Goal: Task Accomplishment & Management: Use online tool/utility

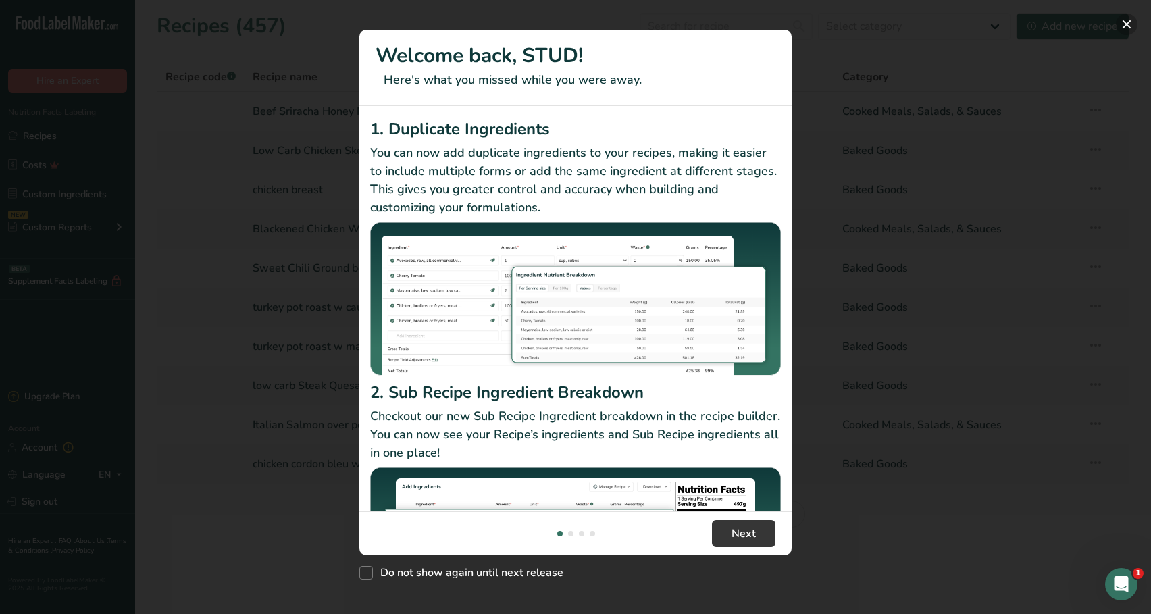
click at [1117, 26] on button "New Features" at bounding box center [1127, 25] width 22 height 22
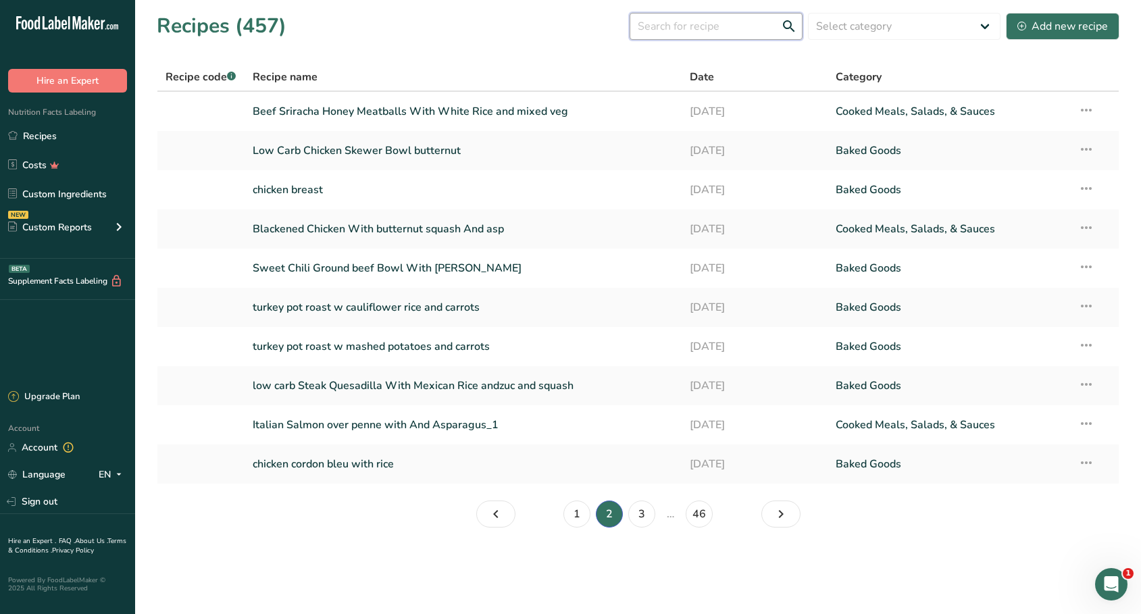
click at [734, 31] on input "text" at bounding box center [716, 26] width 173 height 27
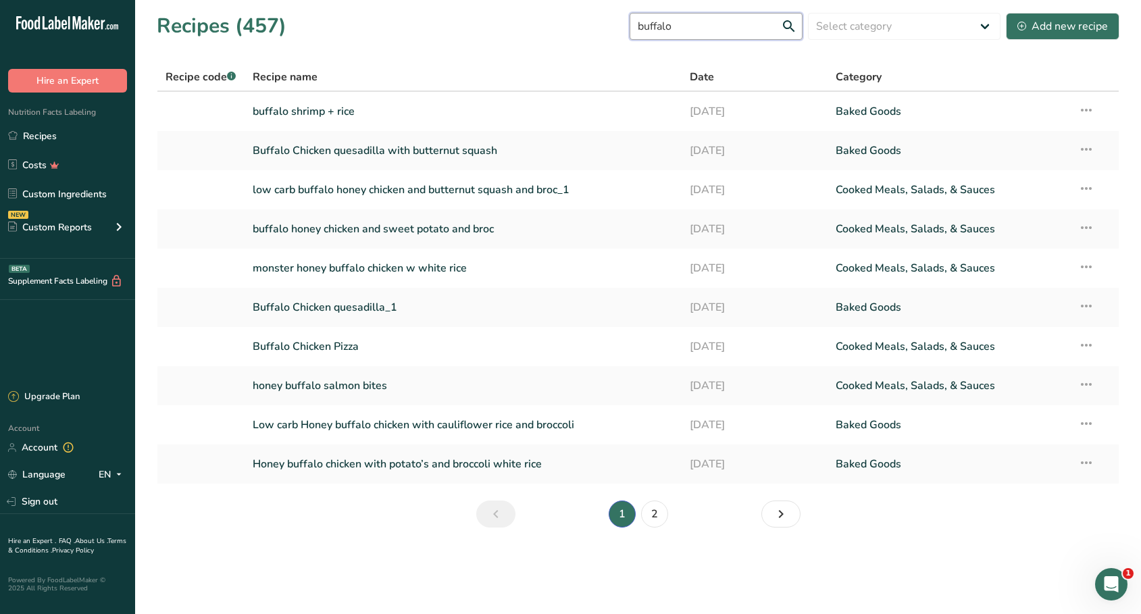
type input "buffalo"
click at [652, 530] on section "Recipes (457) buffalo Select category All Baked Goods [GEOGRAPHIC_DATA] Confect…" at bounding box center [638, 274] width 1006 height 549
click at [652, 521] on link "2" at bounding box center [654, 514] width 27 height 27
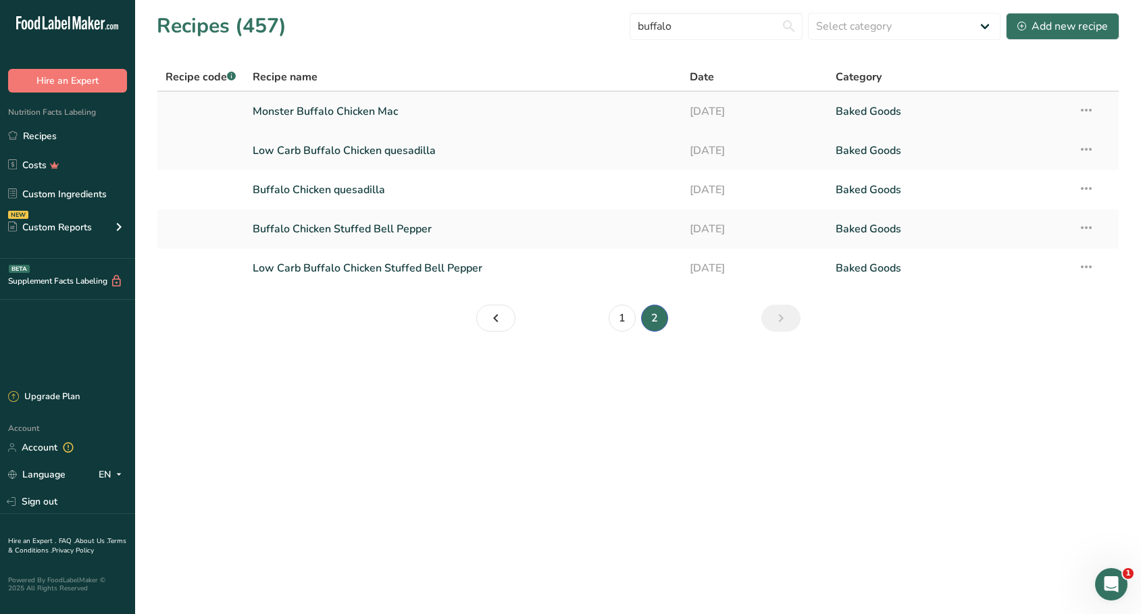
click at [550, 103] on link "Monster Buffalo Chicken Mac" at bounding box center [463, 111] width 421 height 28
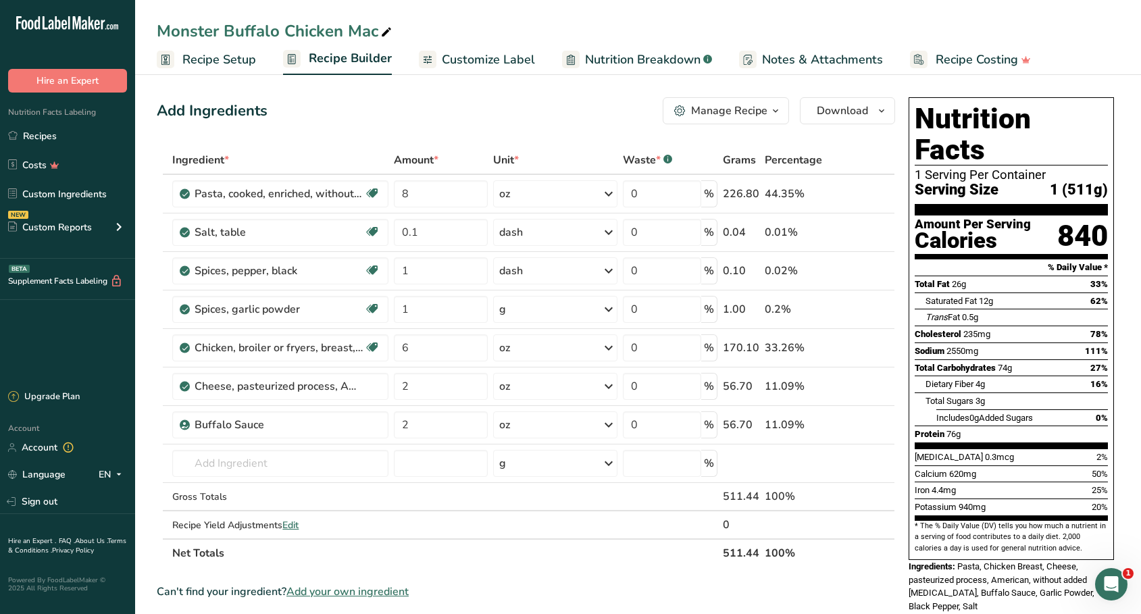
click at [765, 114] on div "Manage Recipe" at bounding box center [729, 111] width 76 height 16
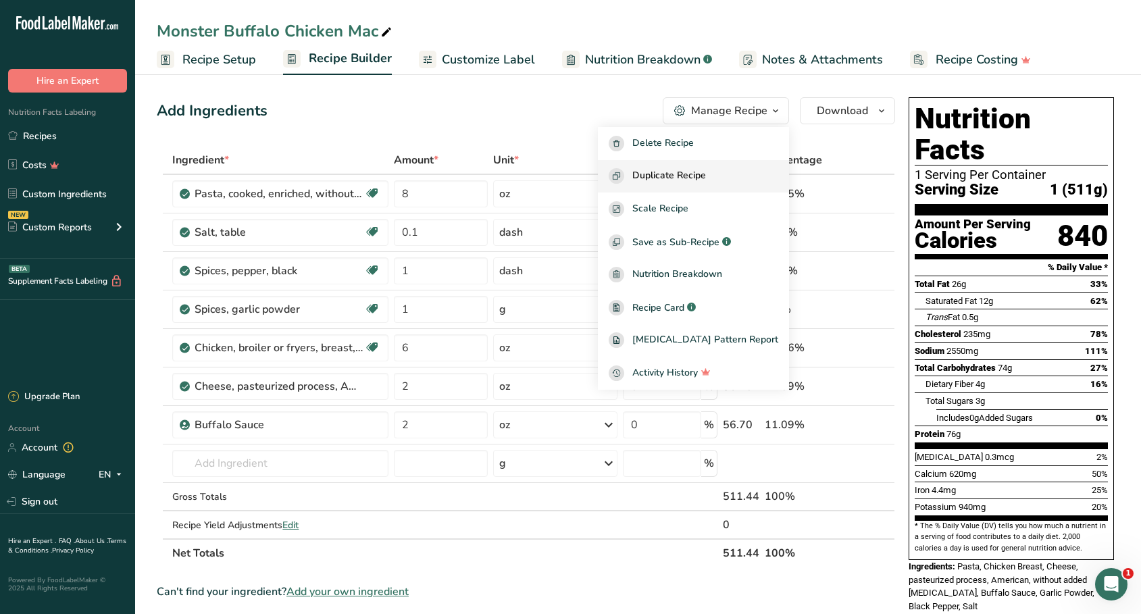
click at [706, 175] on span "Duplicate Recipe" at bounding box center [669, 176] width 74 height 16
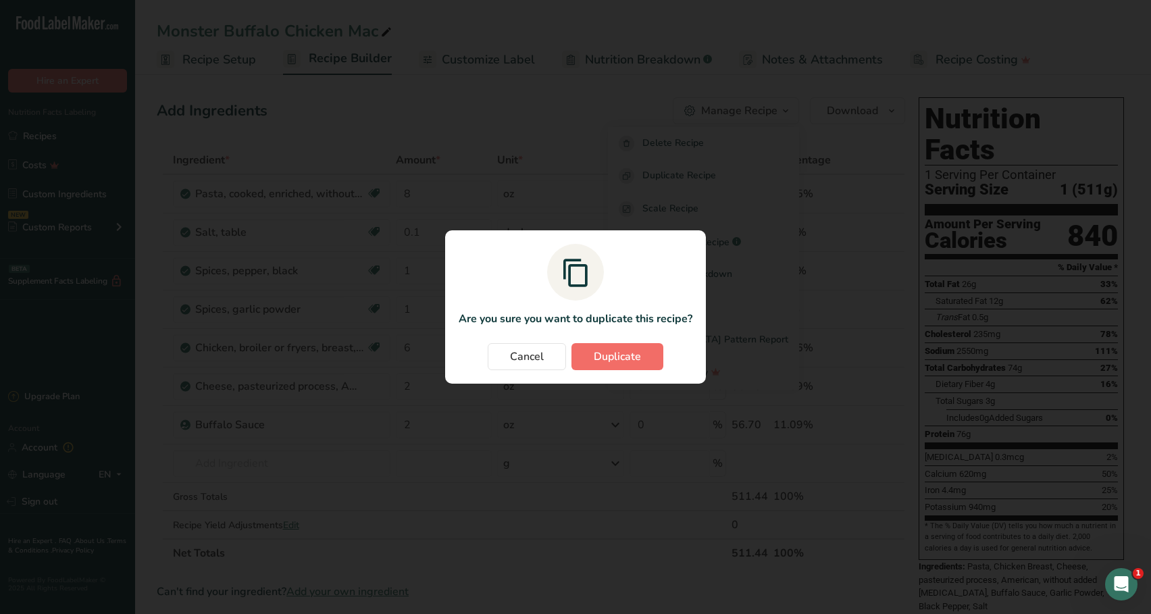
click at [638, 353] on span "Duplicate" at bounding box center [617, 357] width 47 height 16
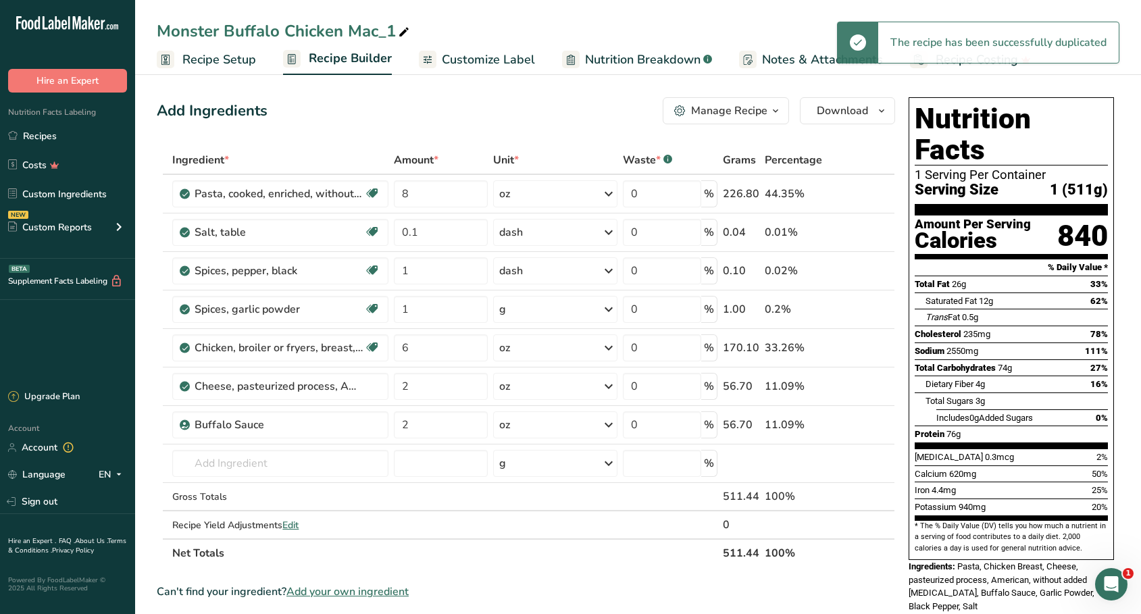
click at [209, 36] on div "Monster Buffalo Chicken Mac_1" at bounding box center [284, 31] width 255 height 24
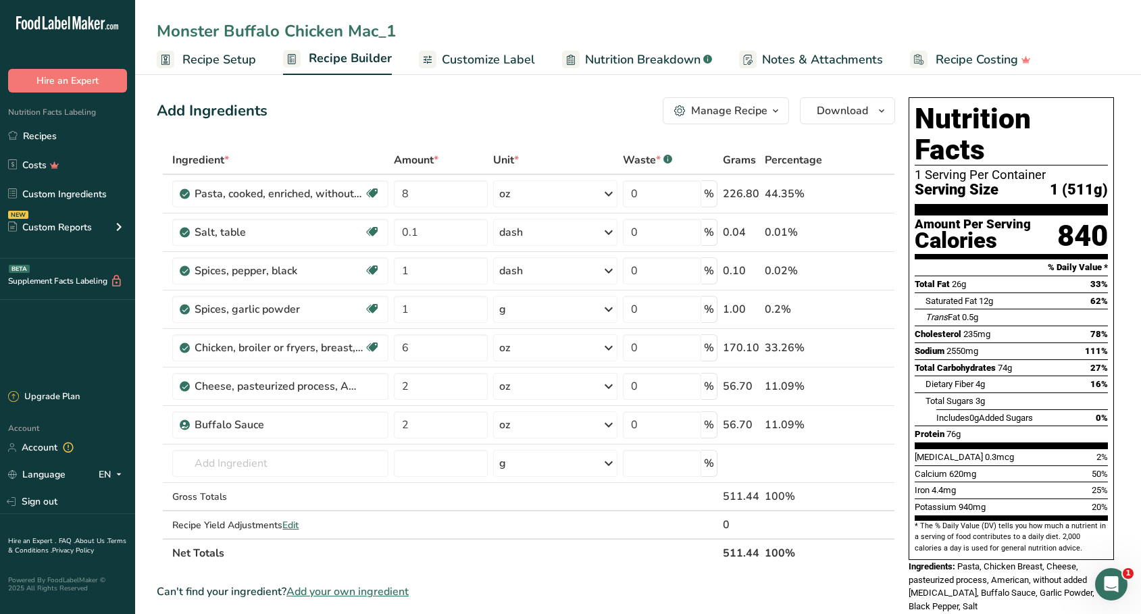
drag, startPoint x: 217, startPoint y: 34, endPoint x: 138, endPoint y: 34, distance: 78.4
click at [138, 34] on div "Monster Buffalo Chicken Mac_1" at bounding box center [638, 31] width 1006 height 24
type input "reg Buffalo Chicken Mac_1"
click at [374, 98] on div "Add Ingredients Manage Recipe Delete Recipe Duplicate Recipe Scale Recipe Save …" at bounding box center [526, 110] width 738 height 27
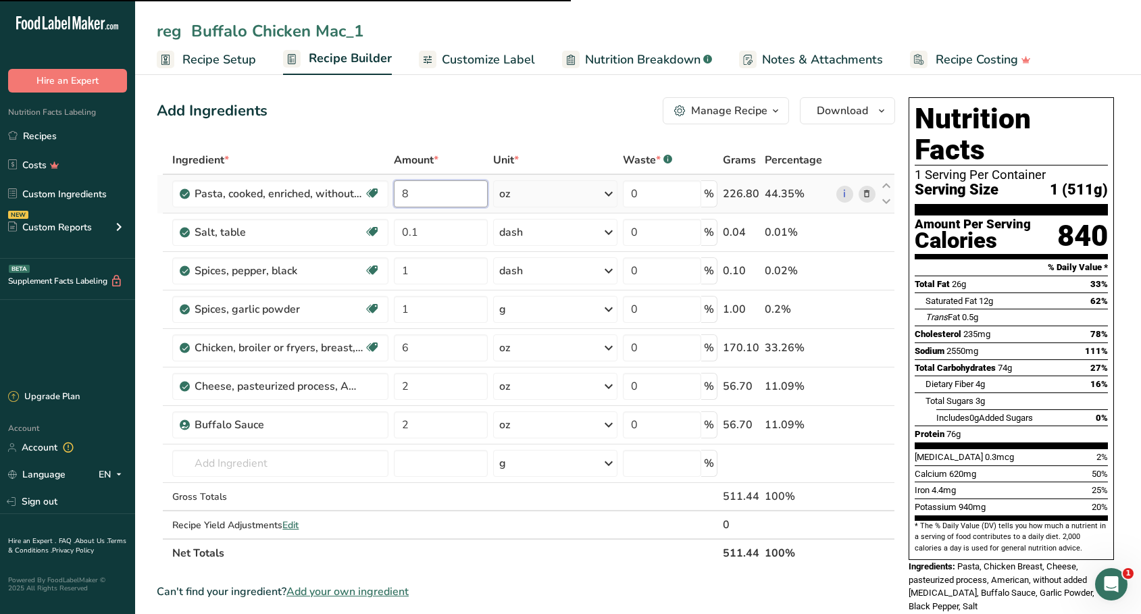
drag, startPoint x: 428, startPoint y: 197, endPoint x: 389, endPoint y: 188, distance: 39.5
click at [389, 189] on tr "Pasta, cooked, enriched, without added salt Dairy free Vegan Vegetarian Soy fre…" at bounding box center [525, 194] width 737 height 39
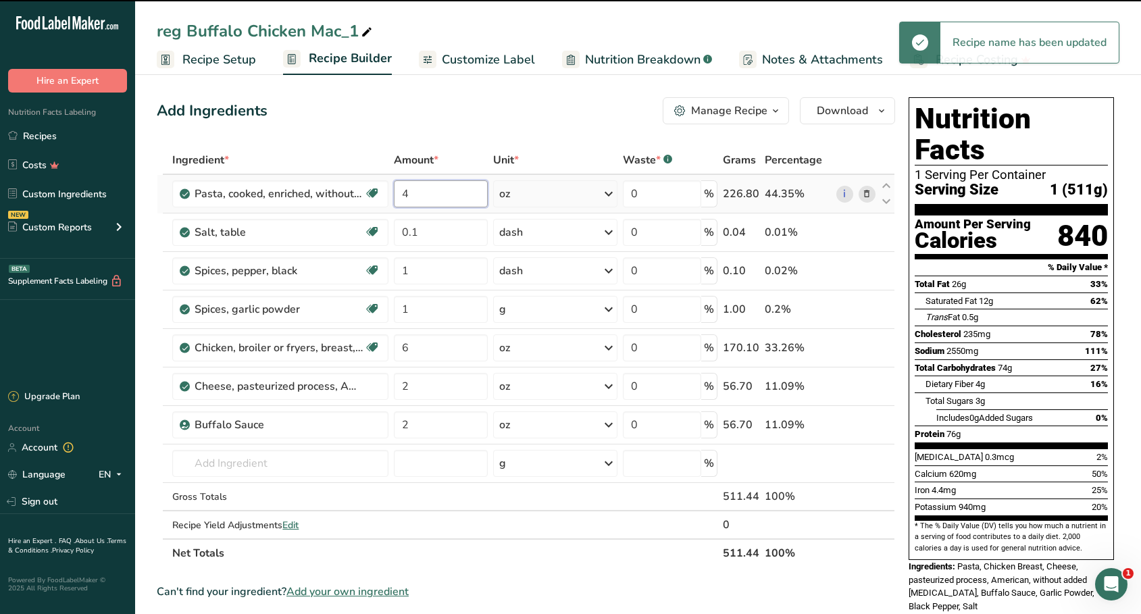
type input "8"
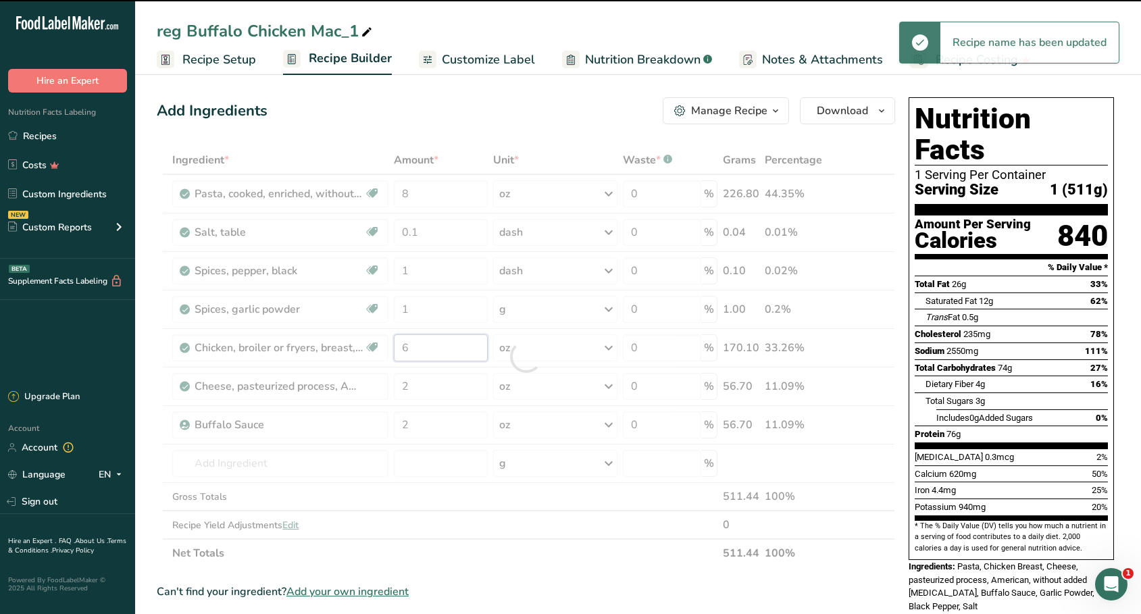
drag, startPoint x: 417, startPoint y: 353, endPoint x: 398, endPoint y: 346, distance: 21.0
click at [398, 346] on div "Ingredient * Amount * Unit * Waste * .a-a{fill:#347362;}.b-a{fill:#fff;} Grams …" at bounding box center [526, 356] width 738 height 421
click at [418, 388] on div at bounding box center [526, 356] width 738 height 421
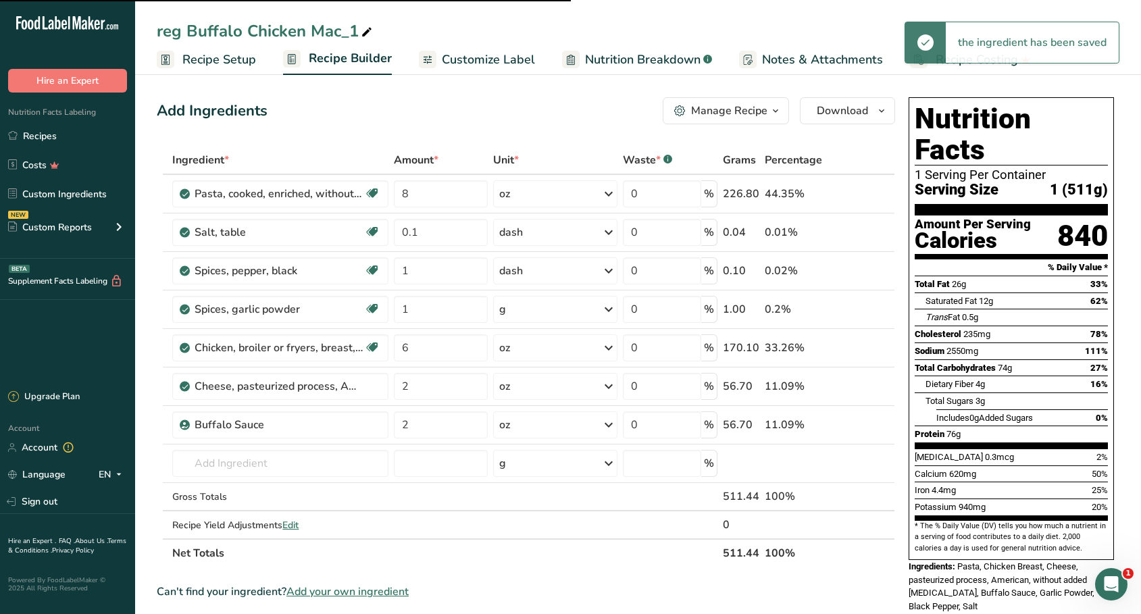
type input "4"
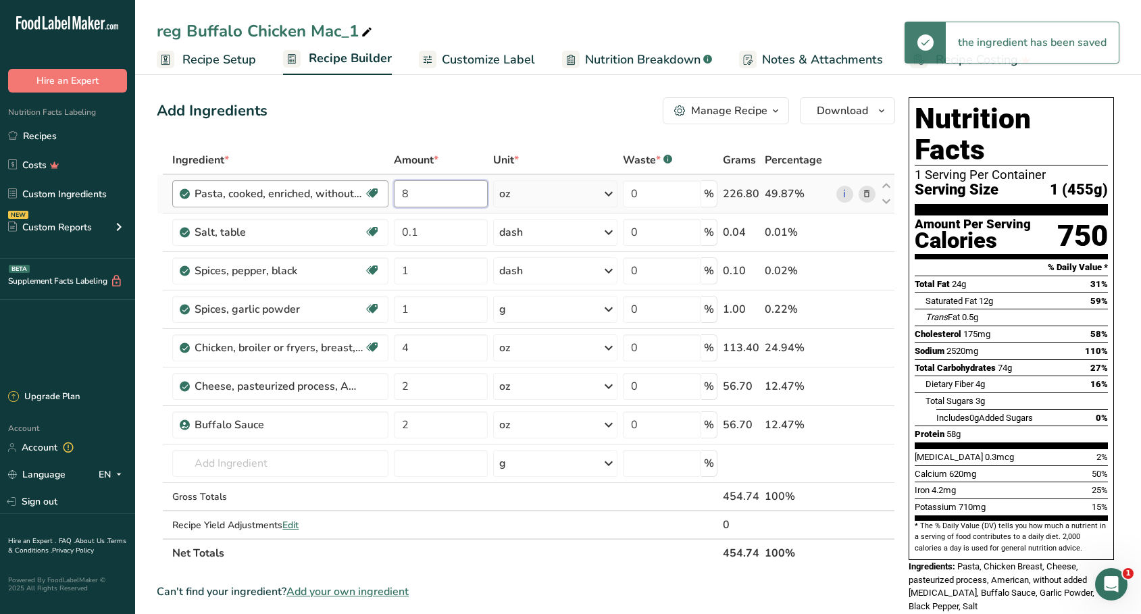
drag, startPoint x: 417, startPoint y: 197, endPoint x: 384, endPoint y: 197, distance: 32.4
click at [384, 197] on tr "Pasta, cooked, enriched, without added salt Dairy free Vegan Vegetarian Soy fre…" at bounding box center [525, 194] width 737 height 39
type input "4"
click at [388, 479] on div "Ingredient * Amount * Unit * Waste * .a-a{fill:#347362;}.b-a{fill:#fff;} Grams …" at bounding box center [526, 356] width 738 height 421
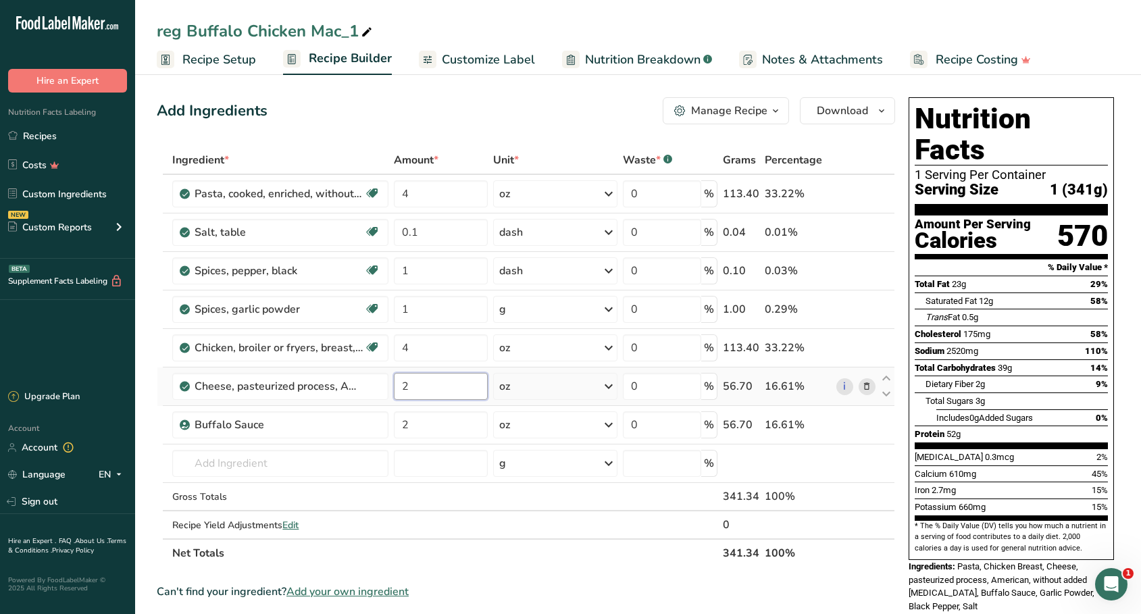
drag, startPoint x: 409, startPoint y: 394, endPoint x: 390, endPoint y: 393, distance: 19.6
click at [390, 393] on tr "Cheese, pasteurized process, American, without added [MEDICAL_DATA] 2 oz Portio…" at bounding box center [525, 386] width 737 height 39
type input "1"
type input "1.5"
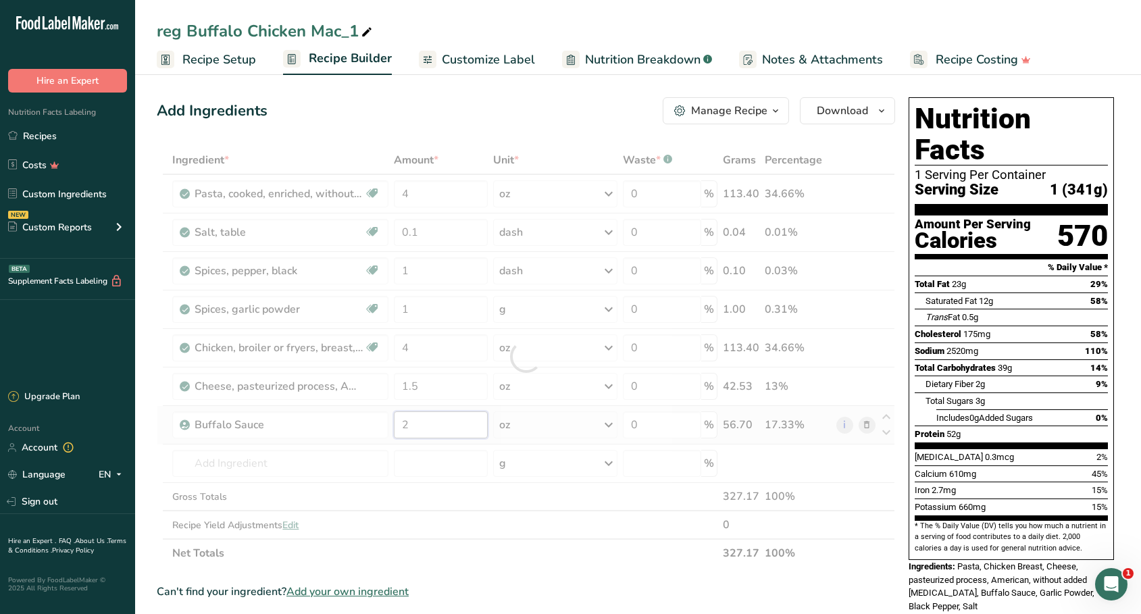
click at [428, 432] on div "Ingredient * Amount * Unit * Waste * .a-a{fill:#347362;}.b-a{fill:#fff;} Grams …" at bounding box center [526, 356] width 738 height 421
drag, startPoint x: 428, startPoint y: 432, endPoint x: 403, endPoint y: 430, distance: 24.5
click at [403, 430] on div at bounding box center [526, 356] width 738 height 421
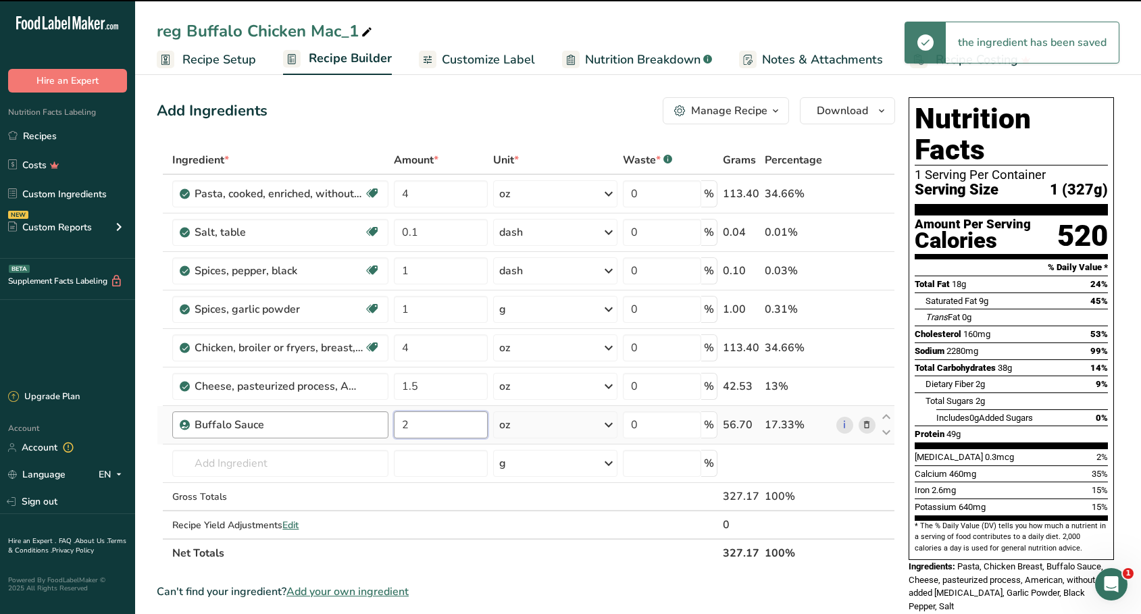
drag, startPoint x: 411, startPoint y: 427, endPoint x: 384, endPoint y: 427, distance: 27.7
click at [384, 427] on tr "Buffalo Sauce 2 oz Weight Units g kg mg See more Volume Units l Volume units re…" at bounding box center [525, 425] width 737 height 39
type input "1"
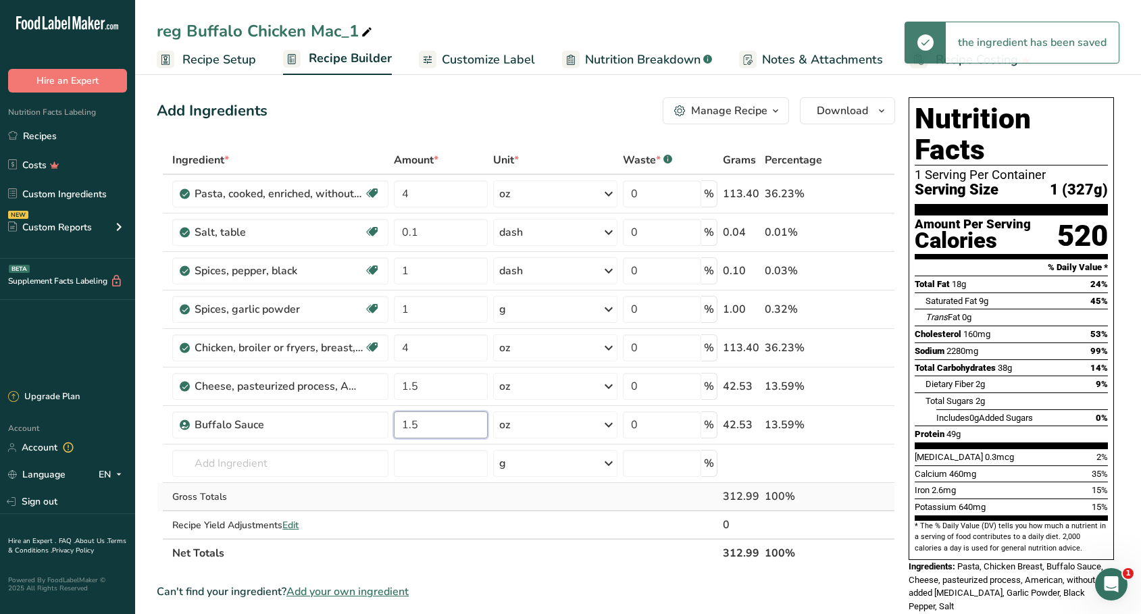
type input "1.5"
click at [376, 488] on div "Ingredient * Amount * Unit * Waste * .a-a{fill:#347362;}.b-a{fill:#fff;} Grams …" at bounding box center [526, 356] width 738 height 421
click at [360, 454] on input "text" at bounding box center [279, 463] width 215 height 27
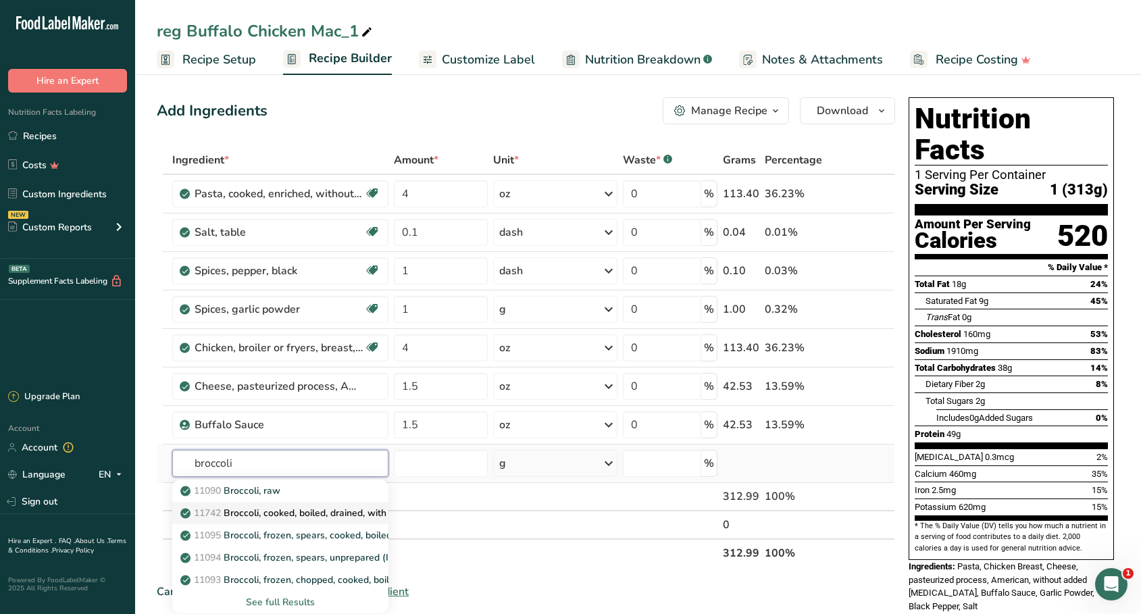
type input "broccoli"
click at [317, 514] on p "11742 Broccoli, cooked, boiled, drained, with salt" at bounding box center [294, 513] width 222 height 14
type input "Broccoli, cooked, boiled, drained, with salt"
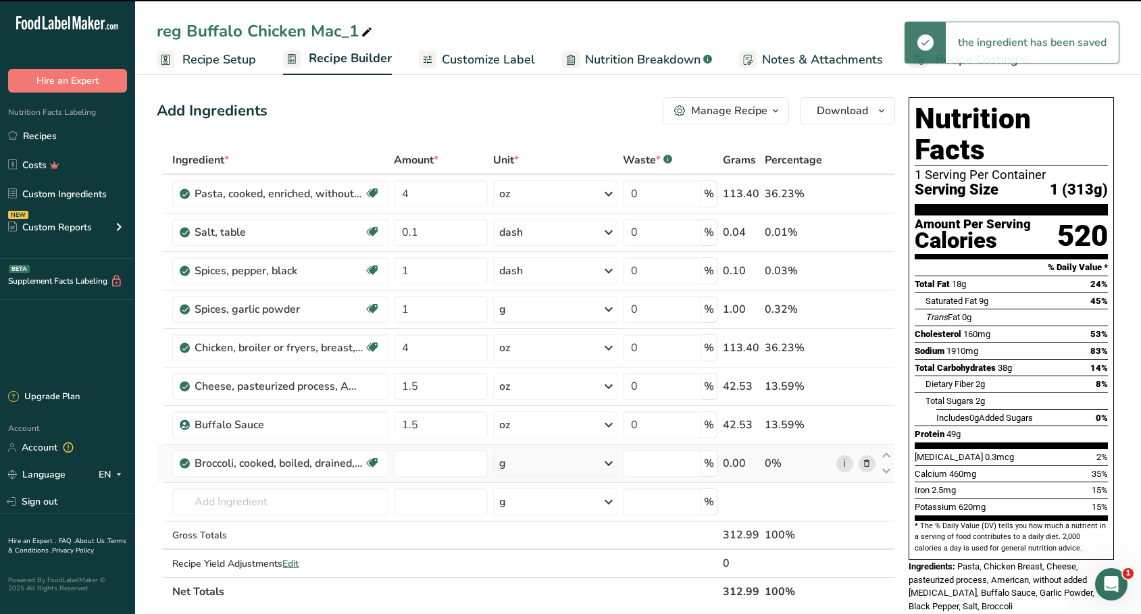
type input "0"
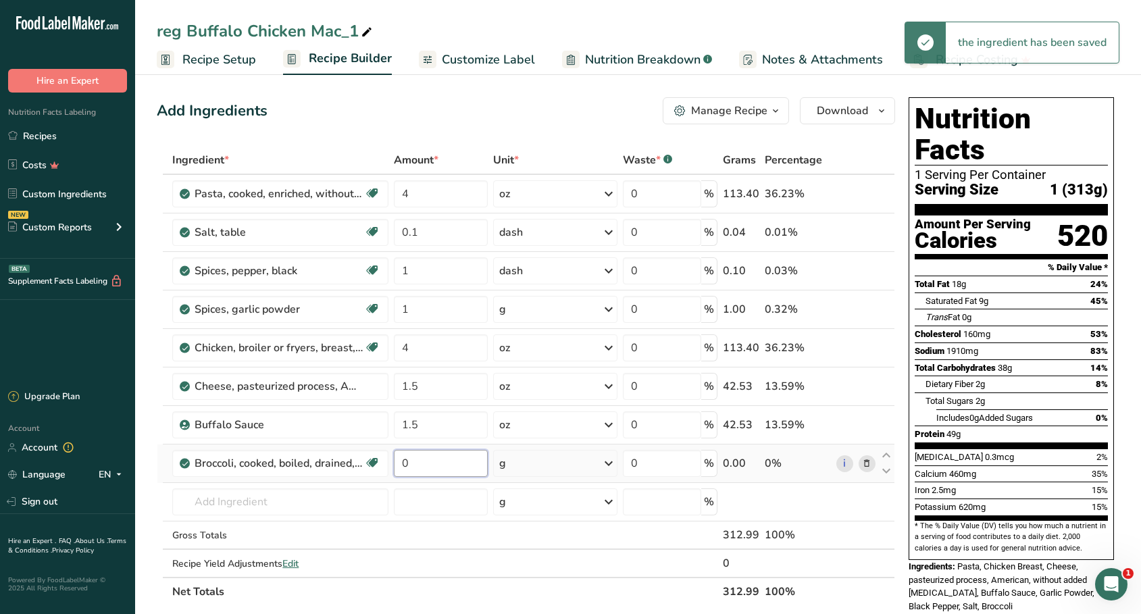
drag, startPoint x: 429, startPoint y: 471, endPoint x: 395, endPoint y: 464, distance: 34.4
click at [395, 464] on input "0" at bounding box center [441, 463] width 94 height 27
type input "3"
type input "4"
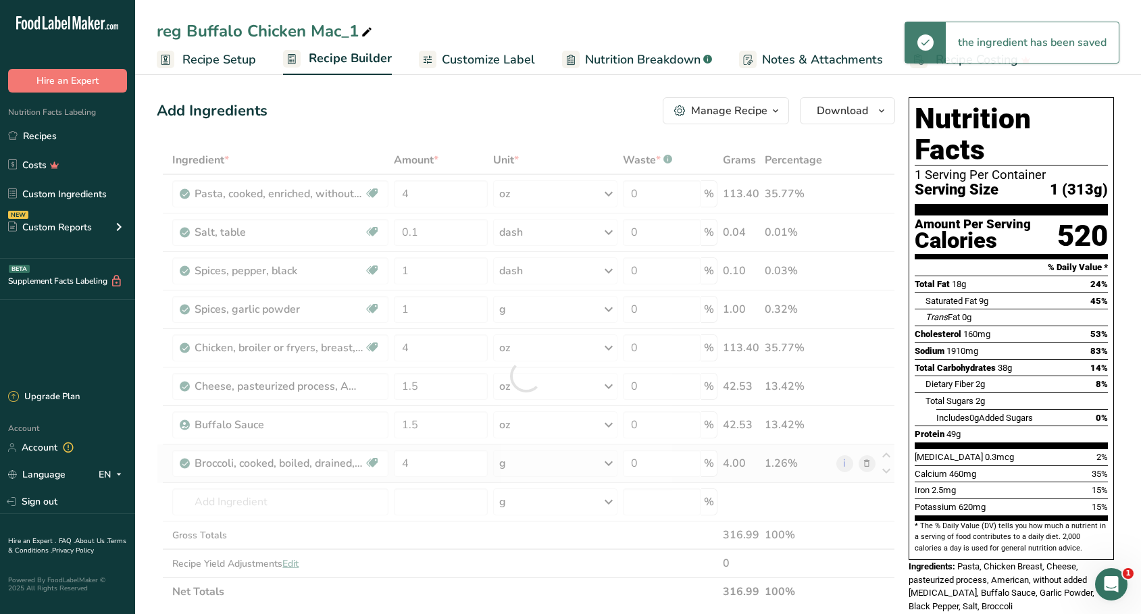
click at [548, 471] on div "Ingredient * Amount * Unit * Waste * .a-a{fill:#347362;}.b-a{fill:#fff;} Grams …" at bounding box center [526, 376] width 738 height 460
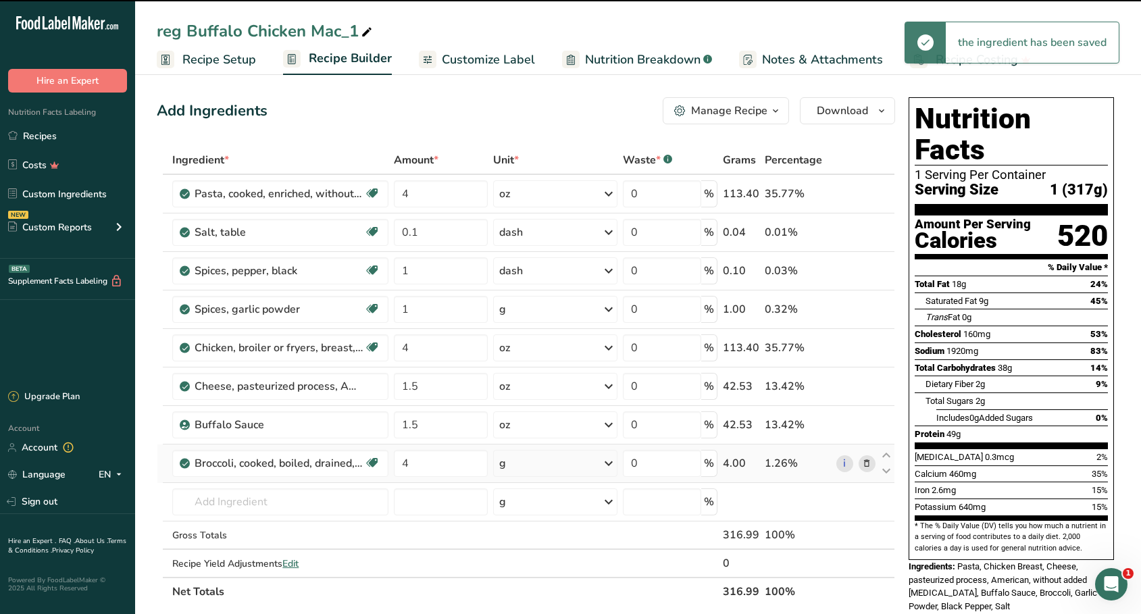
click at [548, 471] on div "g" at bounding box center [555, 463] width 124 height 27
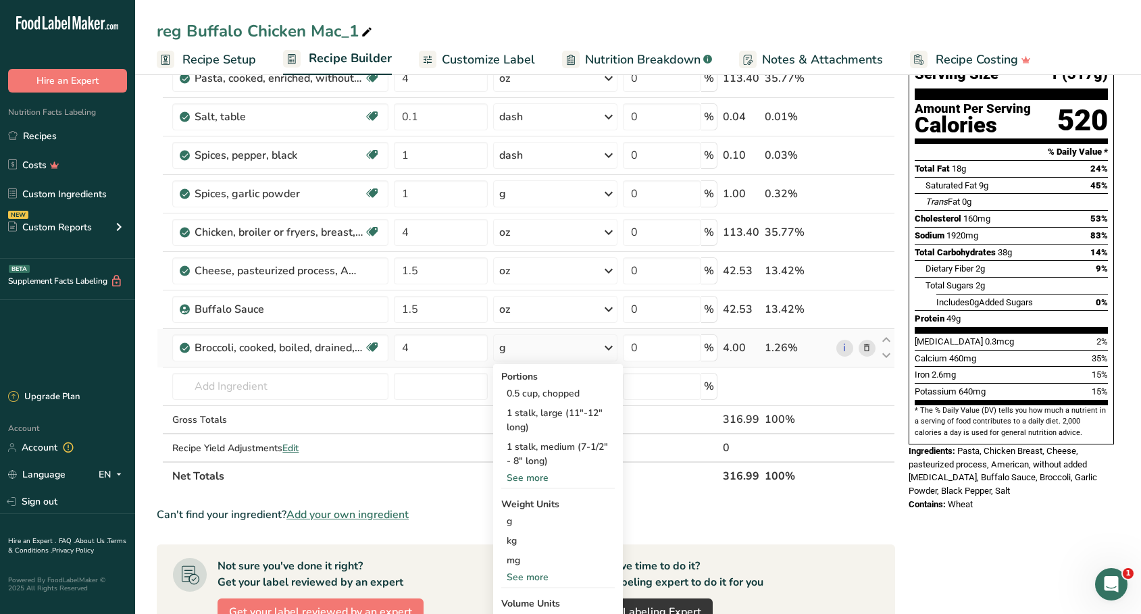
scroll to position [136, 0]
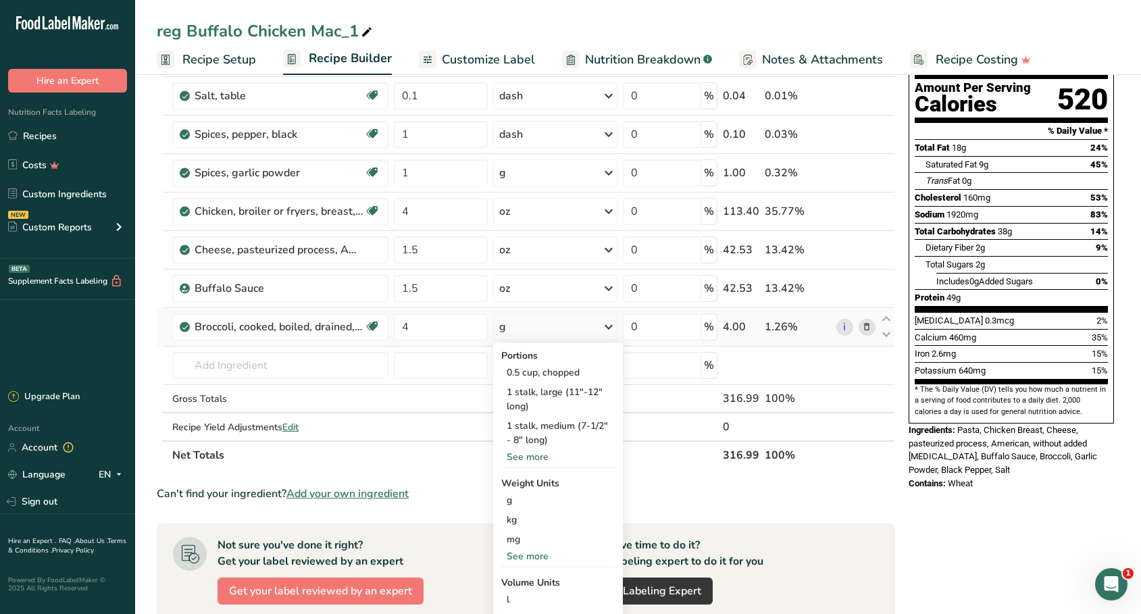
click at [545, 561] on div "See more" at bounding box center [557, 556] width 113 height 14
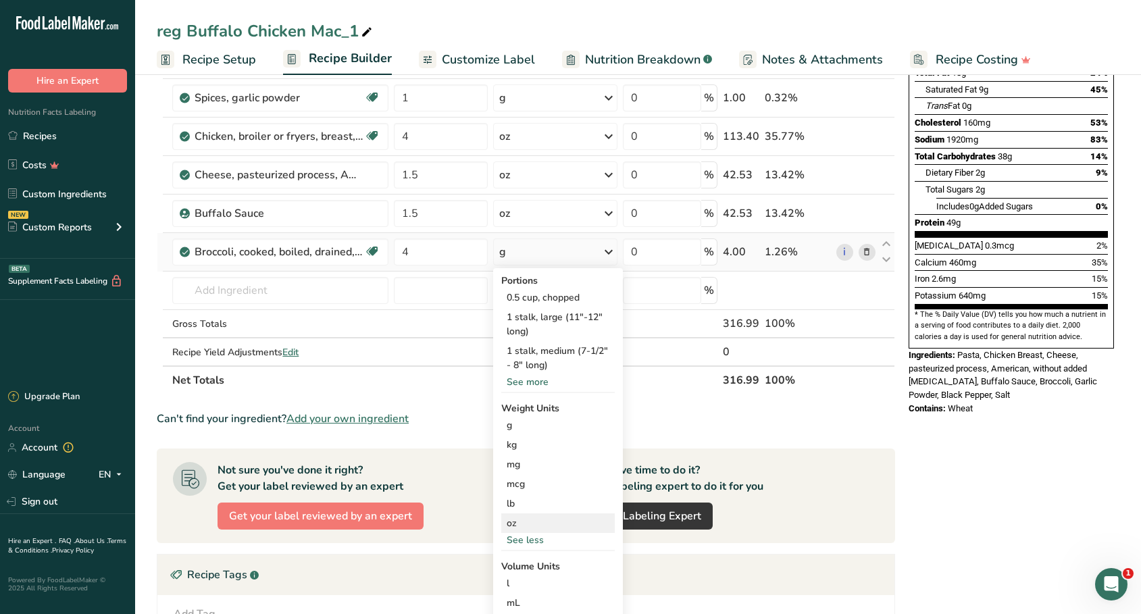
click at [550, 522] on div "oz" at bounding box center [557, 523] width 113 height 20
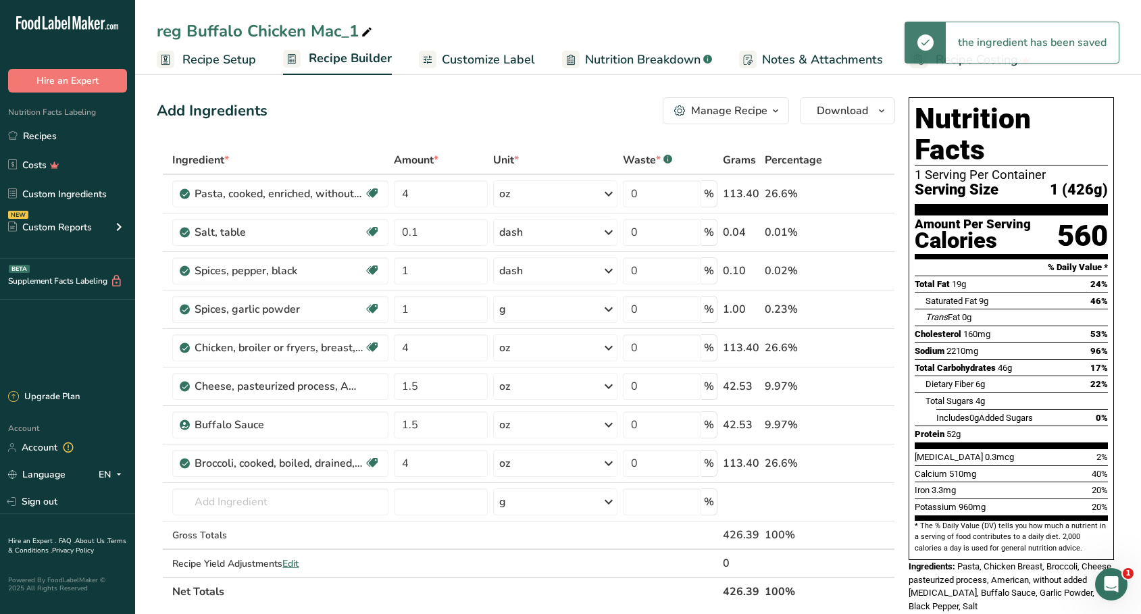
scroll to position [0, 0]
click at [815, 106] on button "Download" at bounding box center [847, 110] width 95 height 27
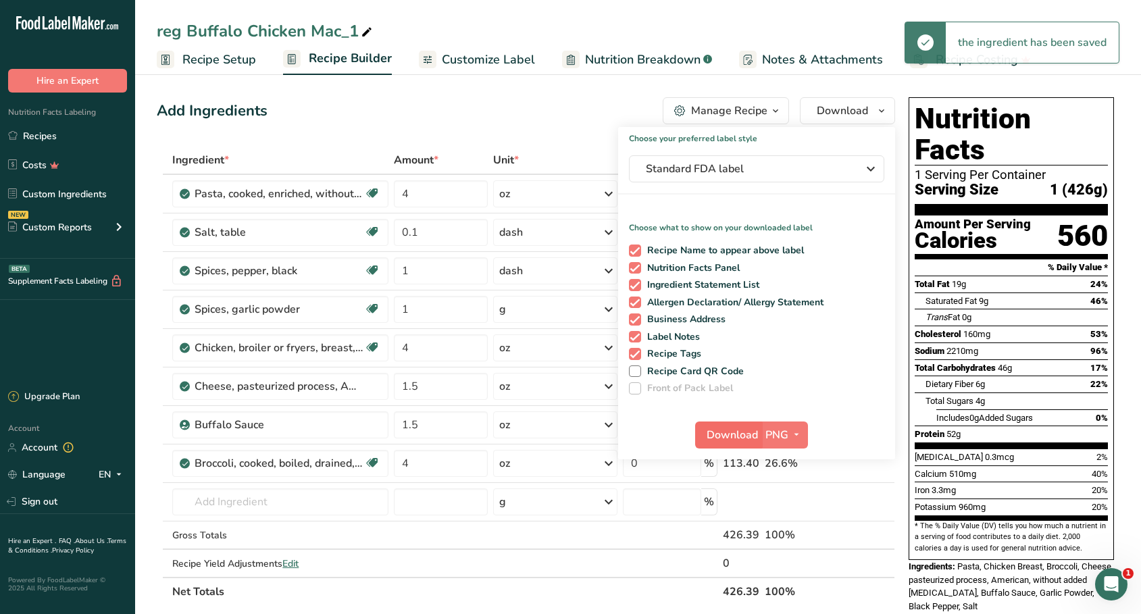
click at [707, 428] on span "Download" at bounding box center [732, 435] width 51 height 16
